Goal: Book appointment/travel/reservation

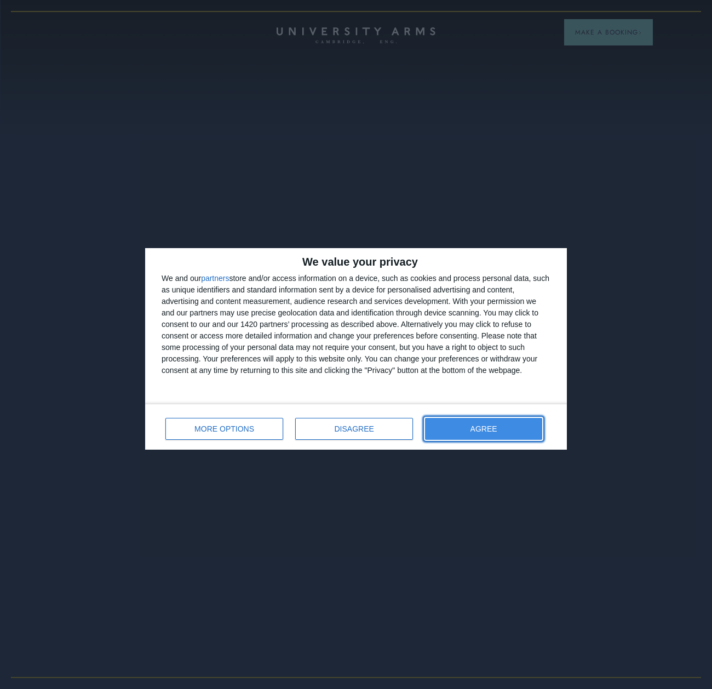
click at [495, 430] on span "AGREE" at bounding box center [484, 429] width 27 height 8
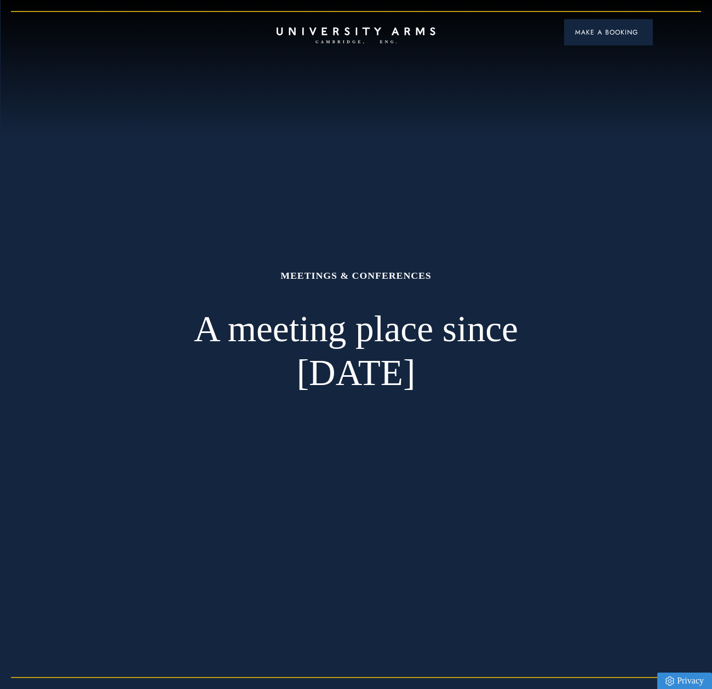
click at [599, 30] on span "Make a Booking" at bounding box center [608, 32] width 67 height 10
click at [585, 31] on span "Make a Booking" at bounding box center [608, 32] width 67 height 10
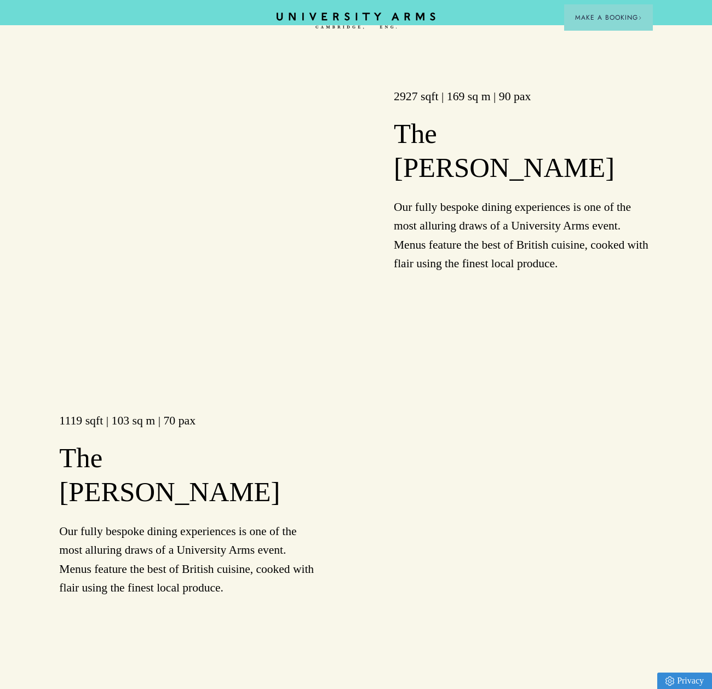
scroll to position [1589, 0]
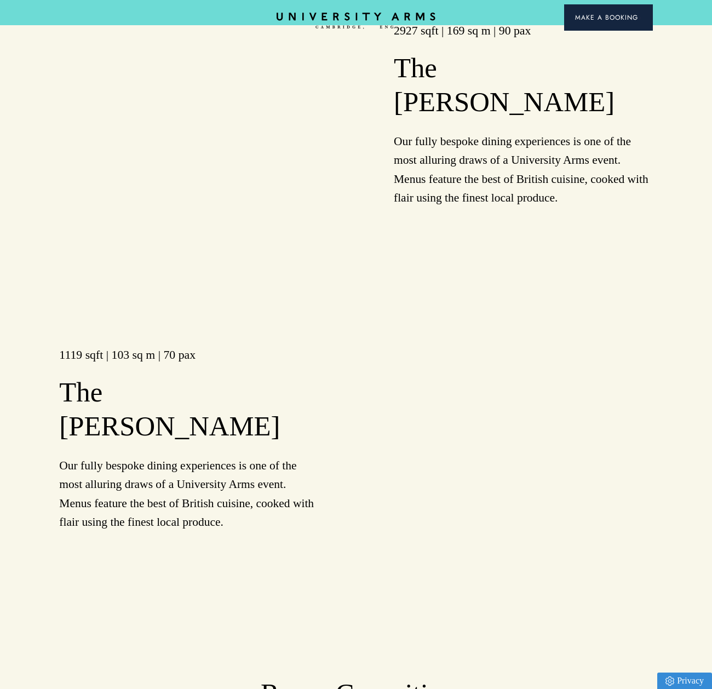
click at [603, 18] on span "Make a Booking" at bounding box center [608, 18] width 67 height 10
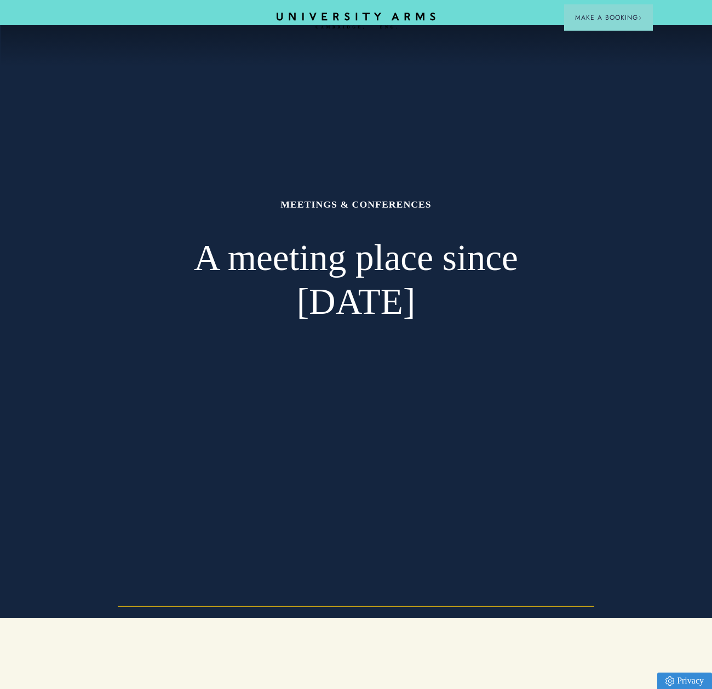
scroll to position [0, 0]
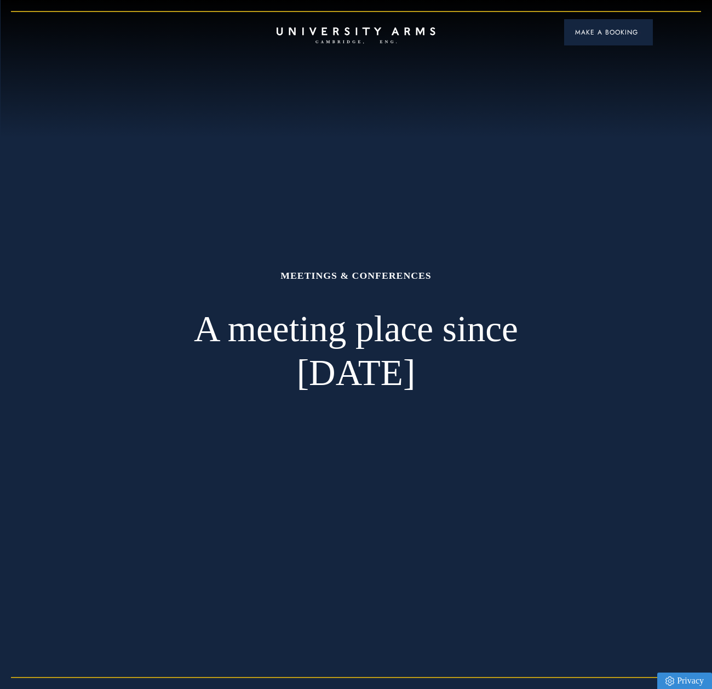
click at [583, 38] on button "Make a Booking" at bounding box center [608, 32] width 89 height 26
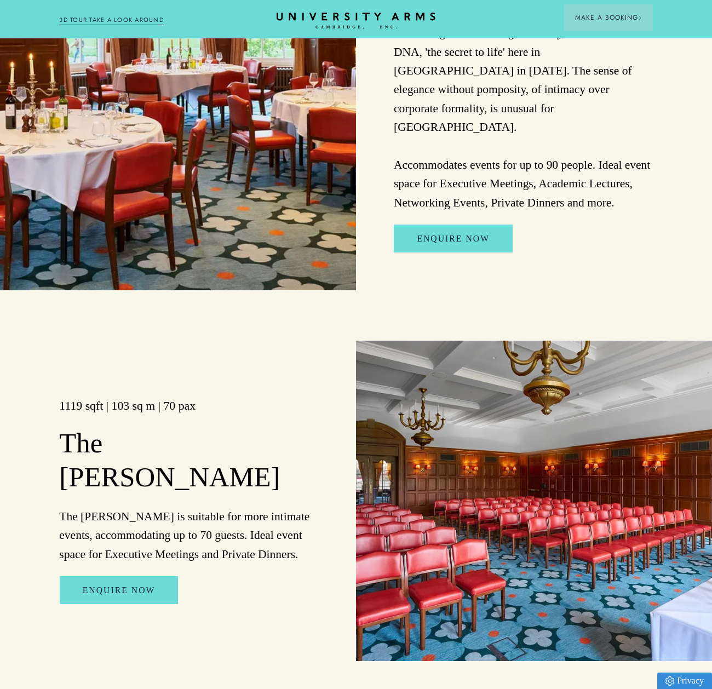
scroll to position [1753, 0]
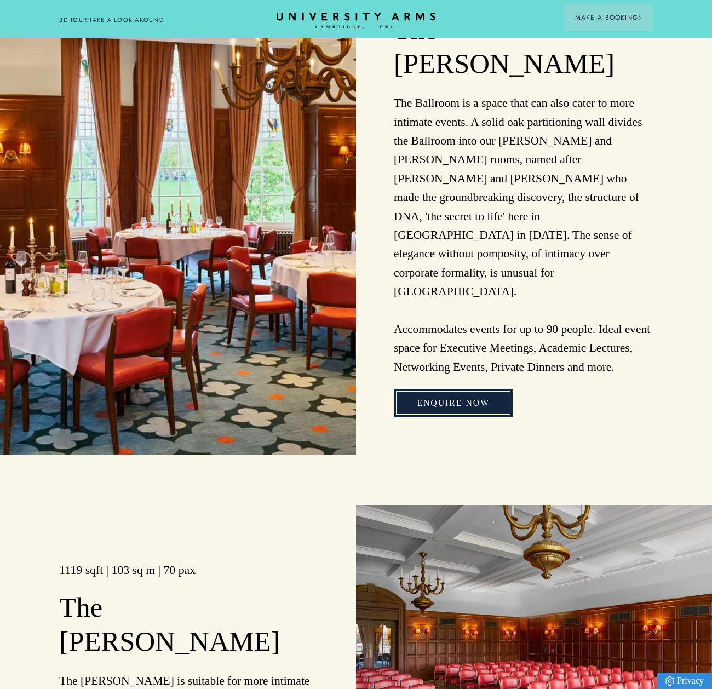
click at [468, 389] on link "Enquire Now" at bounding box center [453, 403] width 119 height 28
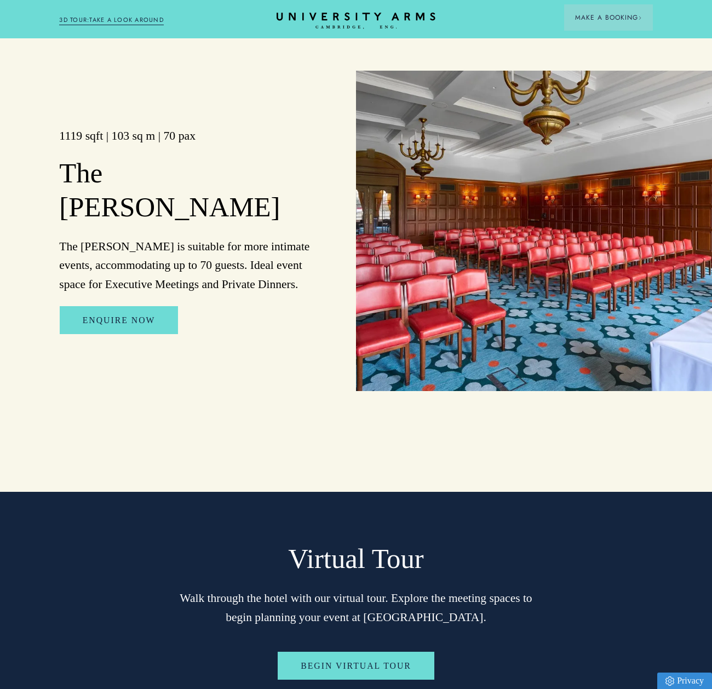
scroll to position [2093, 0]
